Goal: Information Seeking & Learning: Stay updated

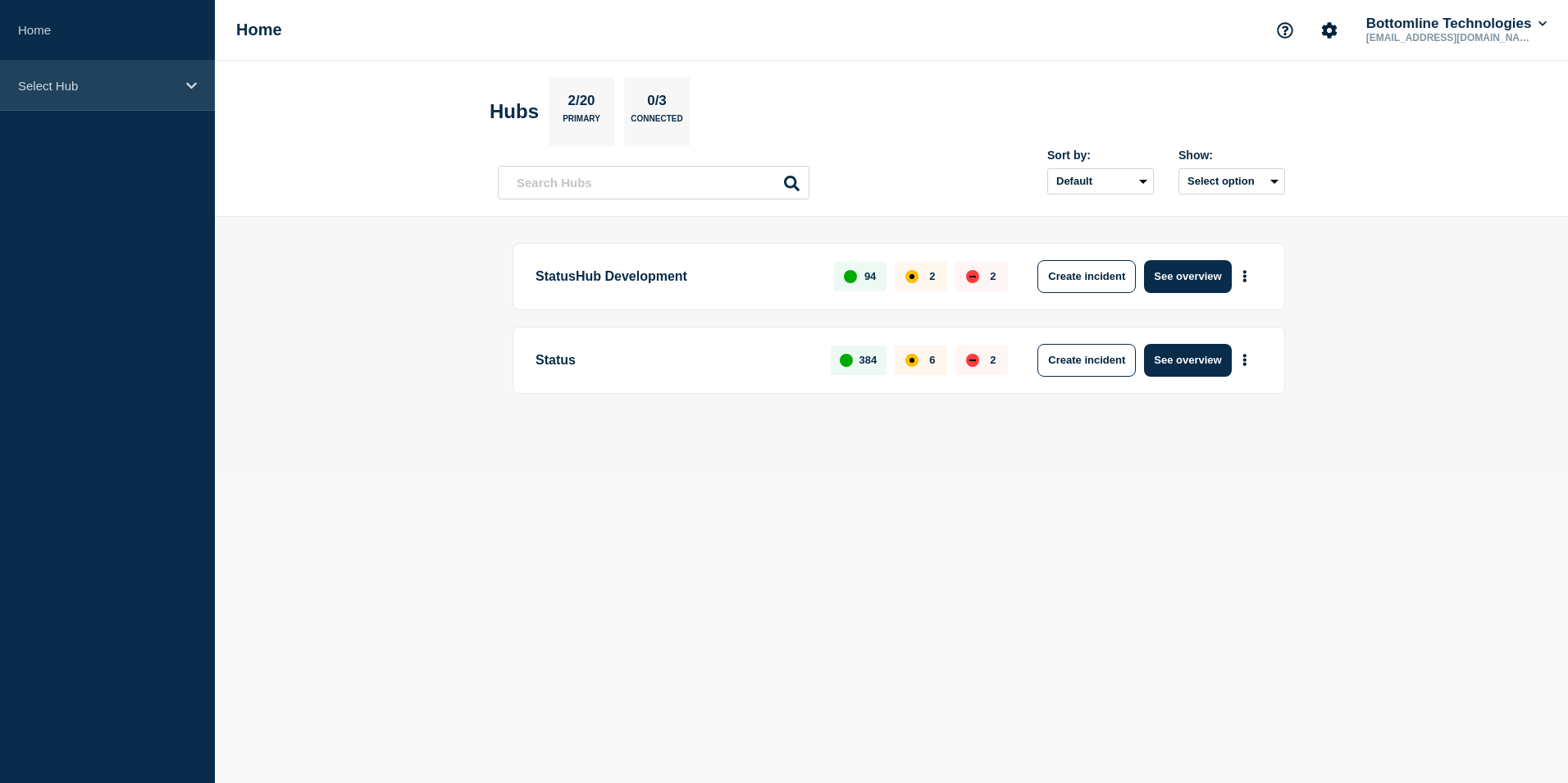
click at [195, 86] on icon at bounding box center [192, 86] width 11 height 12
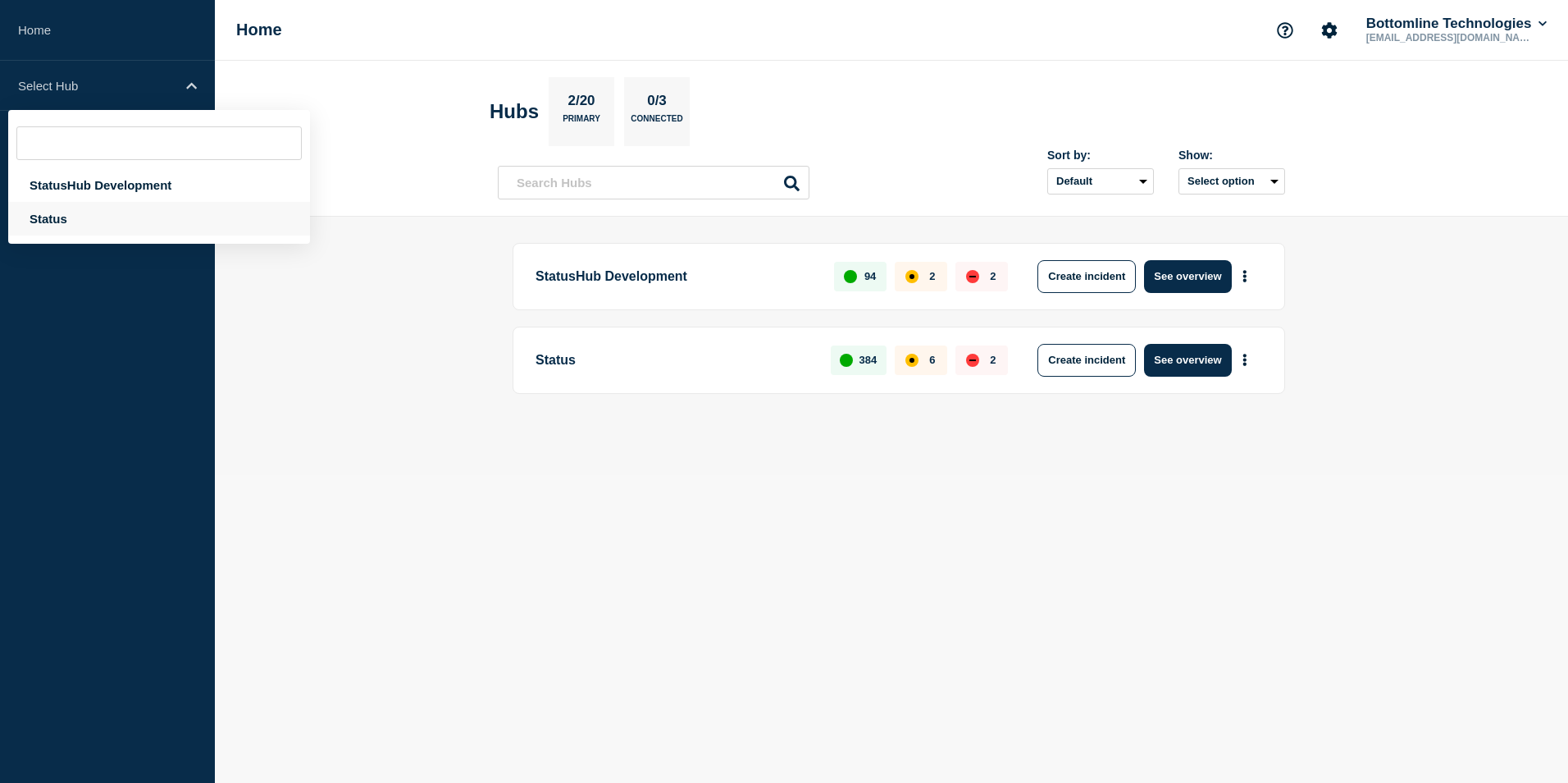
click at [96, 226] on div "Status" at bounding box center [159, 219] width 302 height 34
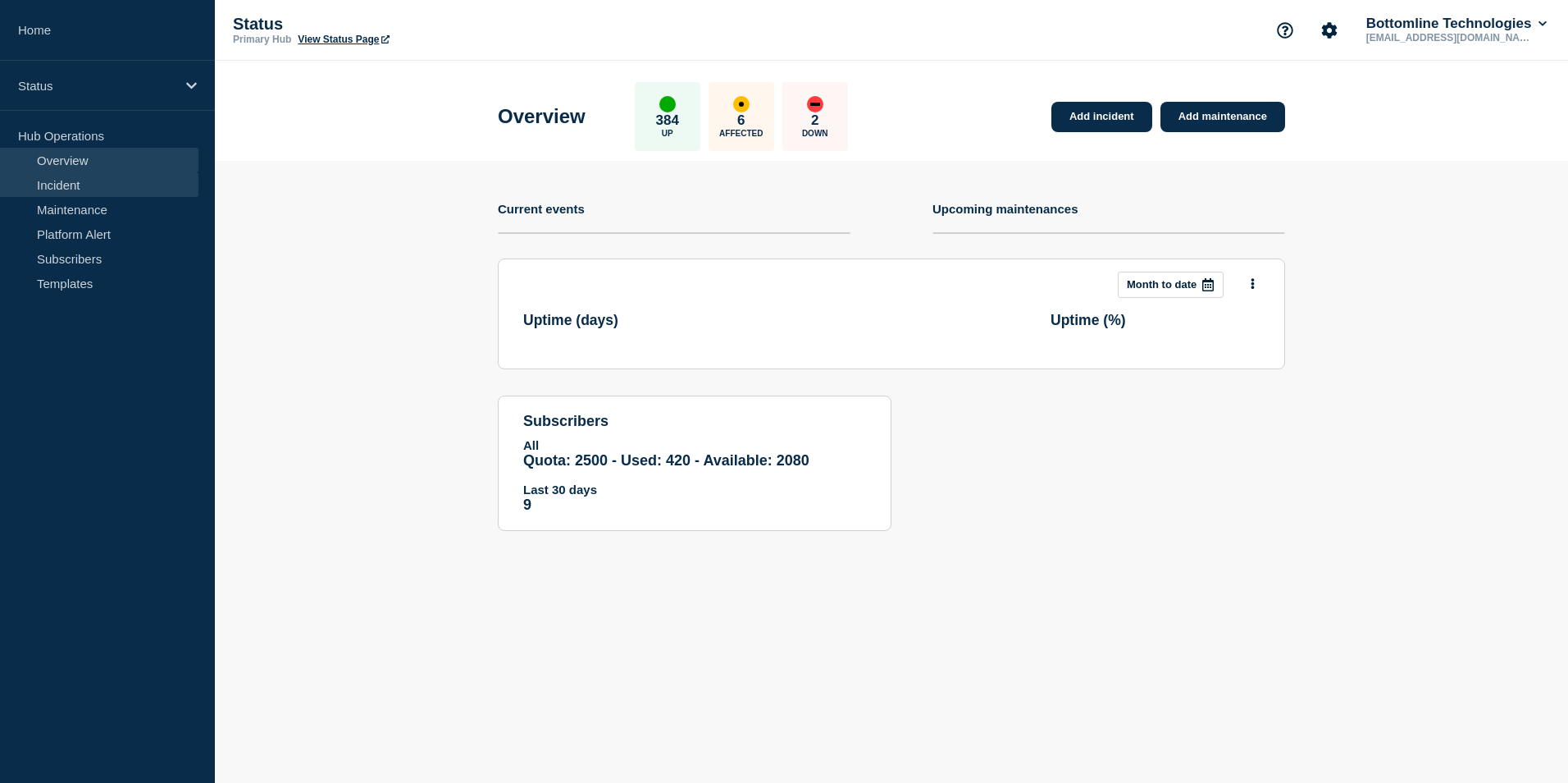
click at [106, 188] on link "Incident" at bounding box center [99, 185] width 198 height 25
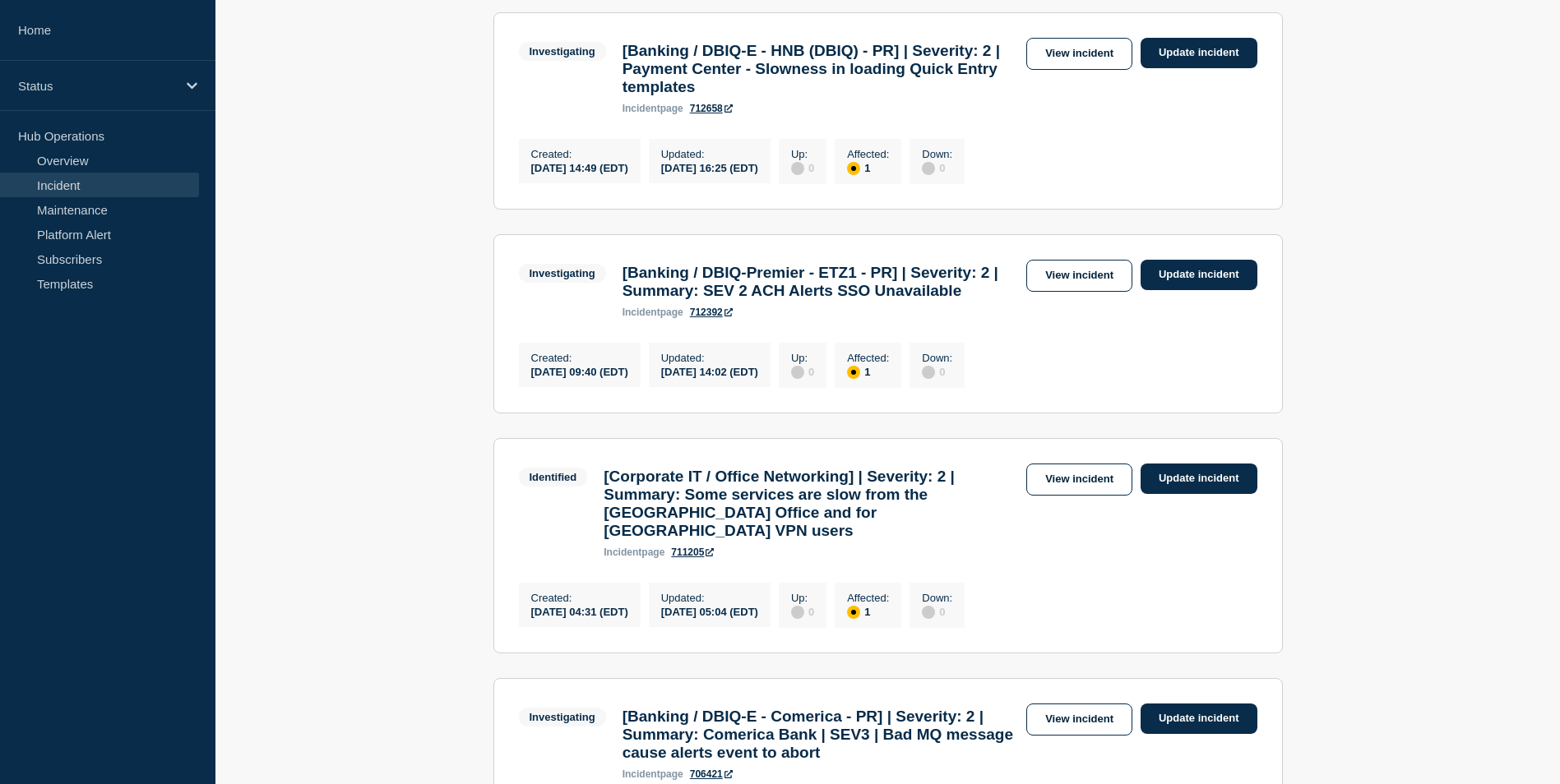
scroll to position [328, 0]
